Goal: Task Accomplishment & Management: Manage account settings

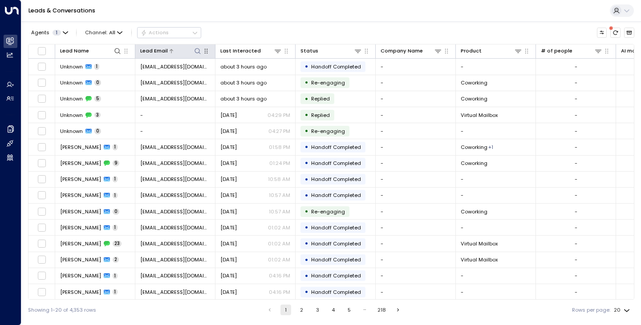
click at [198, 50] on icon at bounding box center [197, 51] width 7 height 7
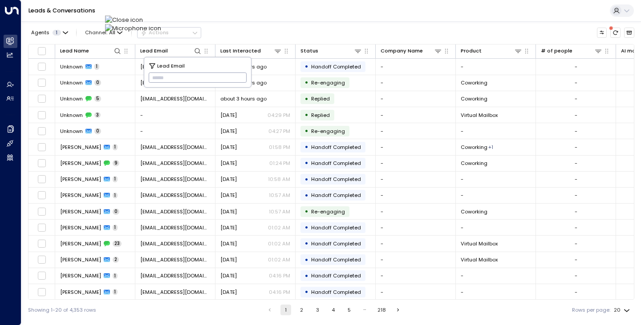
type input "**********"
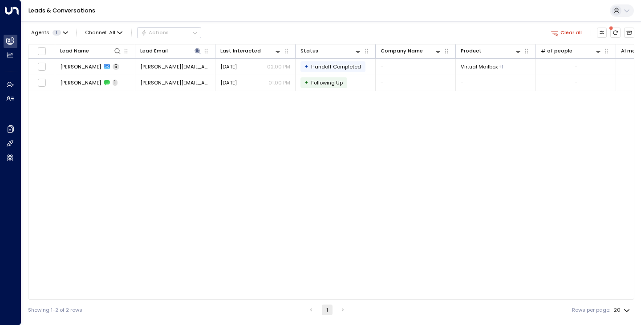
click at [258, 11] on div "Leads & Conversations" at bounding box center [330, 11] width 619 height 22
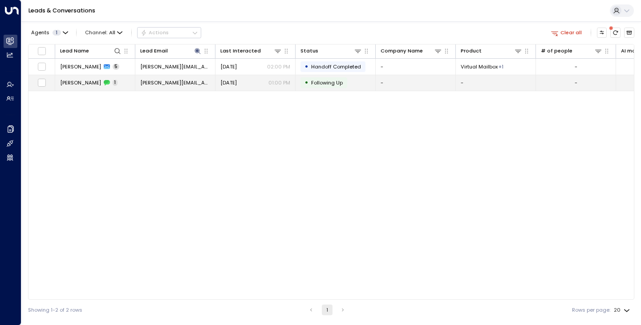
click at [77, 86] on span "[PERSON_NAME]" at bounding box center [80, 82] width 41 height 7
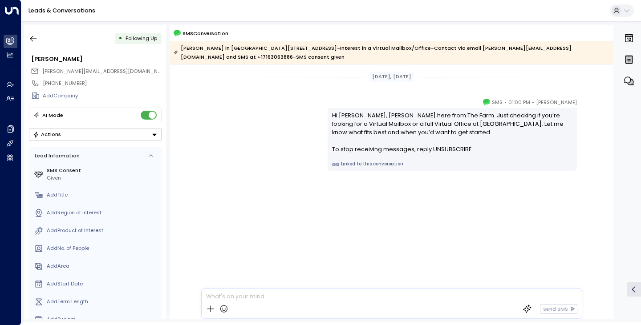
click at [237, 181] on div "[PERSON_NAME] • 01:00 PM • SMS Hi [PERSON_NAME], [PERSON_NAME] here from The Fa…" at bounding box center [391, 170] width 443 height 144
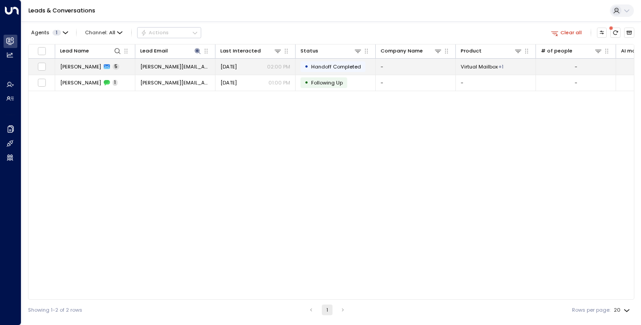
click at [74, 65] on span "[PERSON_NAME]" at bounding box center [80, 66] width 41 height 7
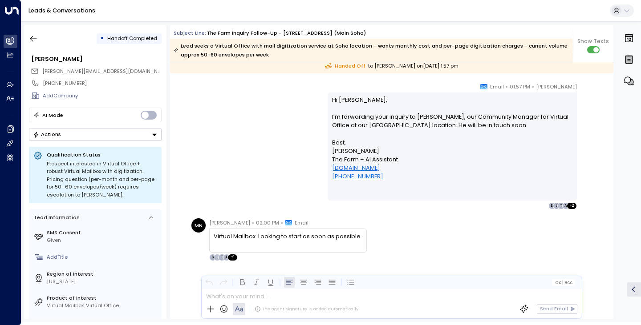
click at [258, 157] on div "[PERSON_NAME] • 01:57 PM • Email Hi [PERSON_NAME], I’m forwarding your inquiry …" at bounding box center [392, 145] width 406 height 127
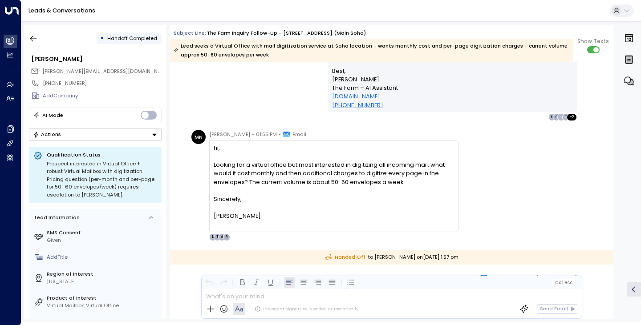
scroll to position [581, 0]
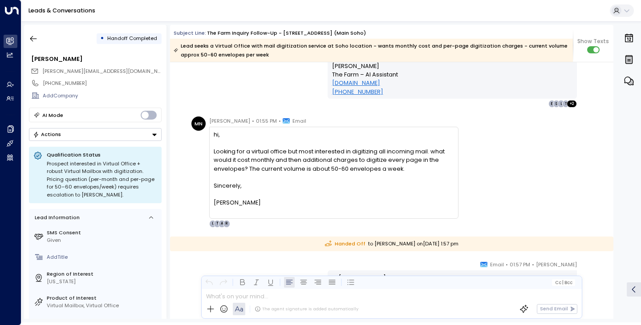
click at [184, 187] on div "MN [PERSON_NAME] • 01:55 PM • Email hi, Looking for a virtual office but most i…" at bounding box center [391, 172] width 443 height 111
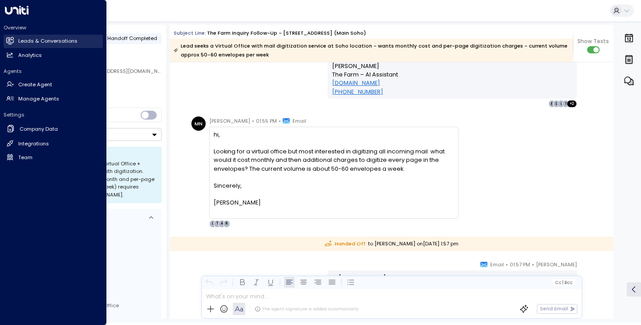
click at [5, 43] on link "Leads & Conversations Leads & Conversations" at bounding box center [53, 41] width 99 height 13
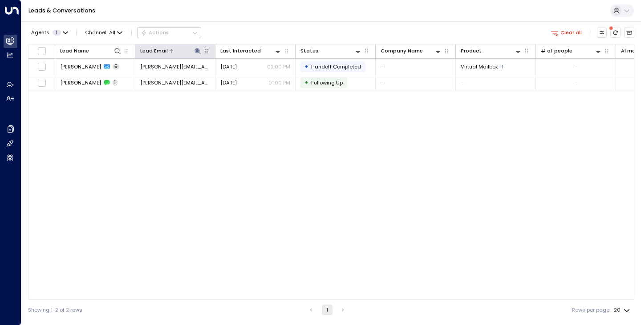
click at [197, 51] on icon at bounding box center [197, 51] width 6 height 6
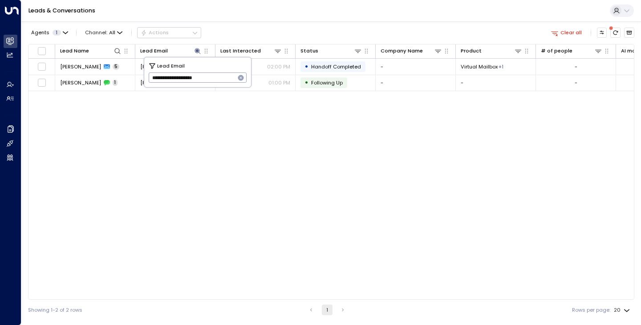
click at [238, 76] on icon "button" at bounding box center [240, 77] width 7 height 7
click at [212, 76] on input "text" at bounding box center [198, 78] width 98 height 15
paste input "**********"
type input "**********"
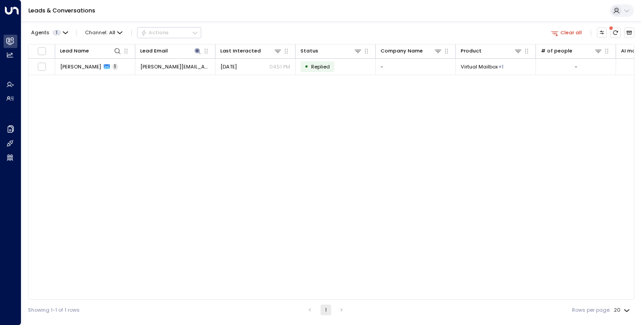
click at [132, 108] on div "Lead Name Lead Email Last Interacted Status Company Name Product # of people AI…" at bounding box center [331, 172] width 606 height 256
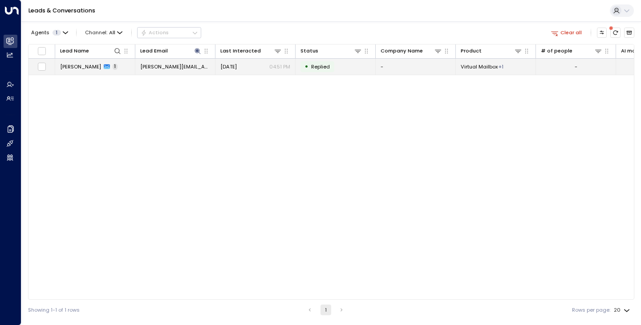
click at [79, 68] on span "[PERSON_NAME]" at bounding box center [80, 66] width 41 height 7
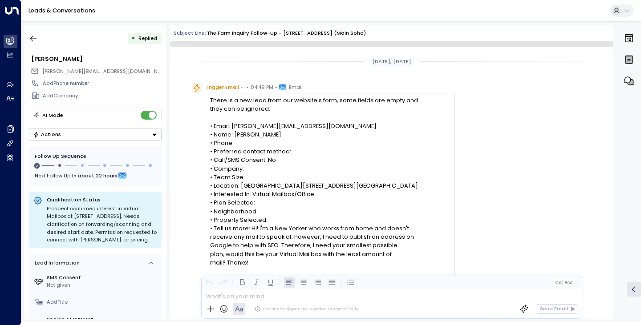
scroll to position [193, 0]
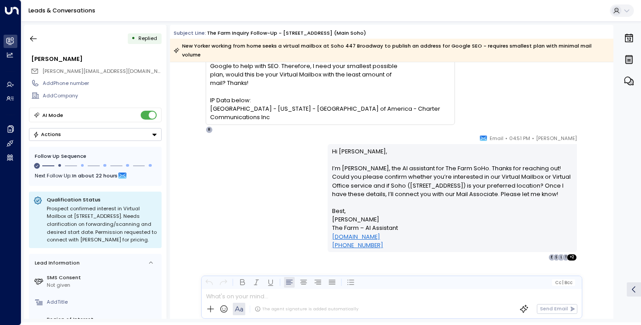
click at [183, 162] on div "[PERSON_NAME] • 04:51 PM • Email Hi [PERSON_NAME], I’m [PERSON_NAME], the AI as…" at bounding box center [391, 233] width 443 height 198
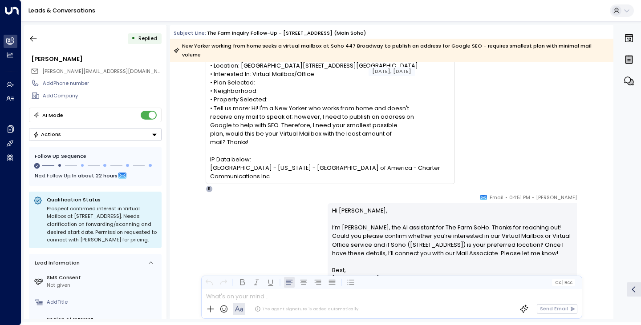
scroll to position [108, 0]
